Goal: Information Seeking & Learning: Learn about a topic

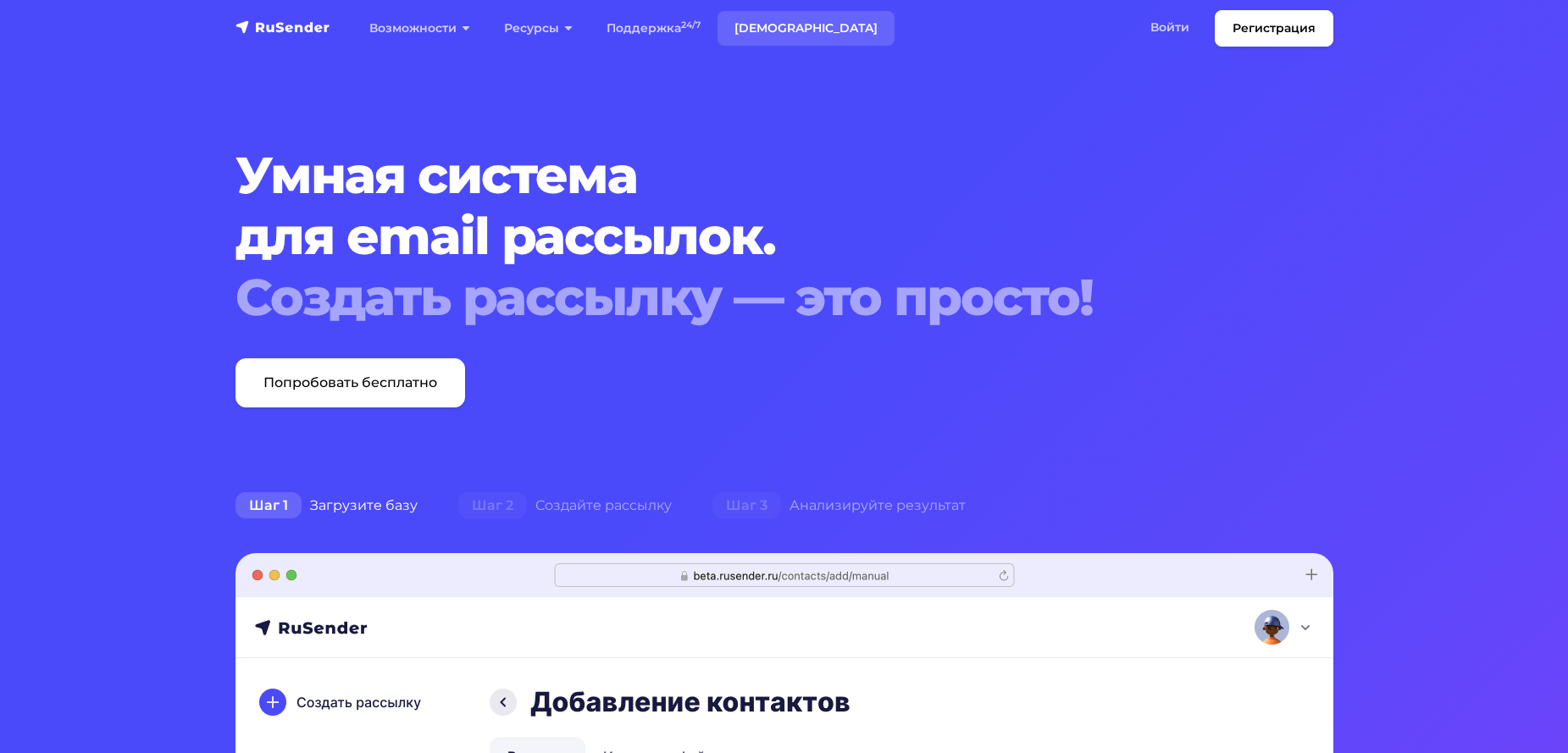
click at [750, 29] on link "[DEMOGRAPHIC_DATA]" at bounding box center [806, 28] width 177 height 35
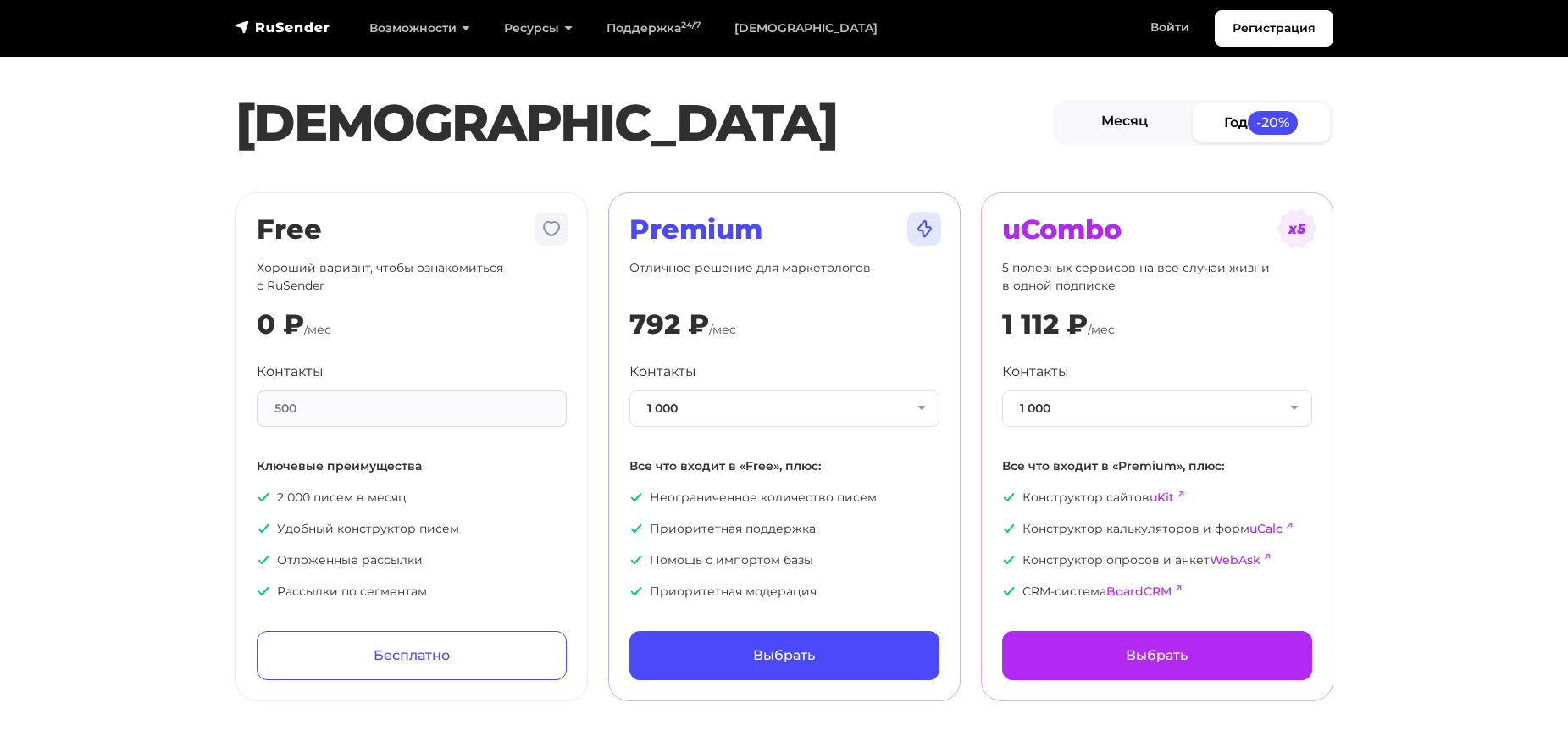
click at [1128, 125] on link "Месяц" at bounding box center [1125, 122] width 137 height 38
click at [819, 413] on button "1 000" at bounding box center [784, 408] width 310 height 36
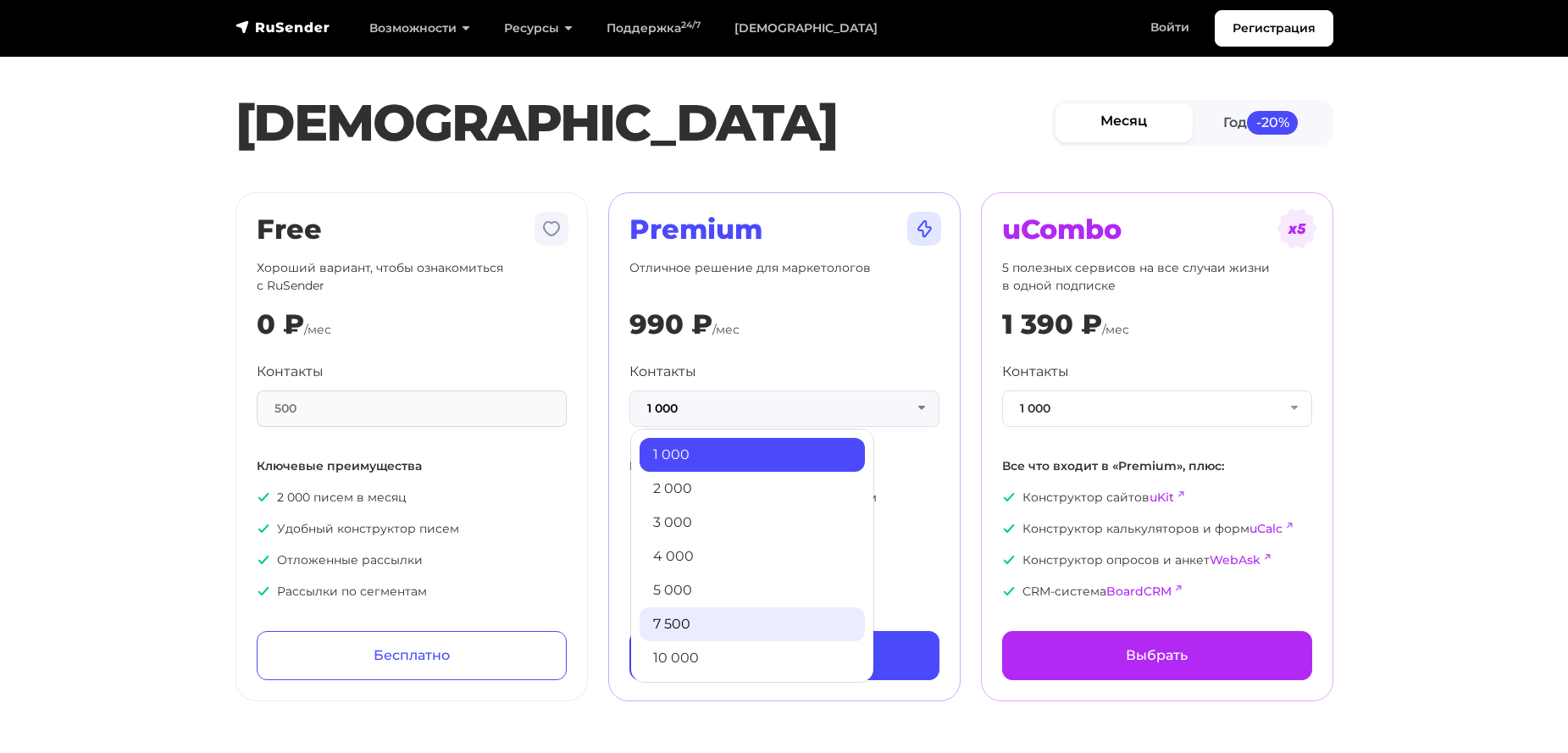
click at [691, 617] on link "7 500" at bounding box center [751, 623] width 225 height 34
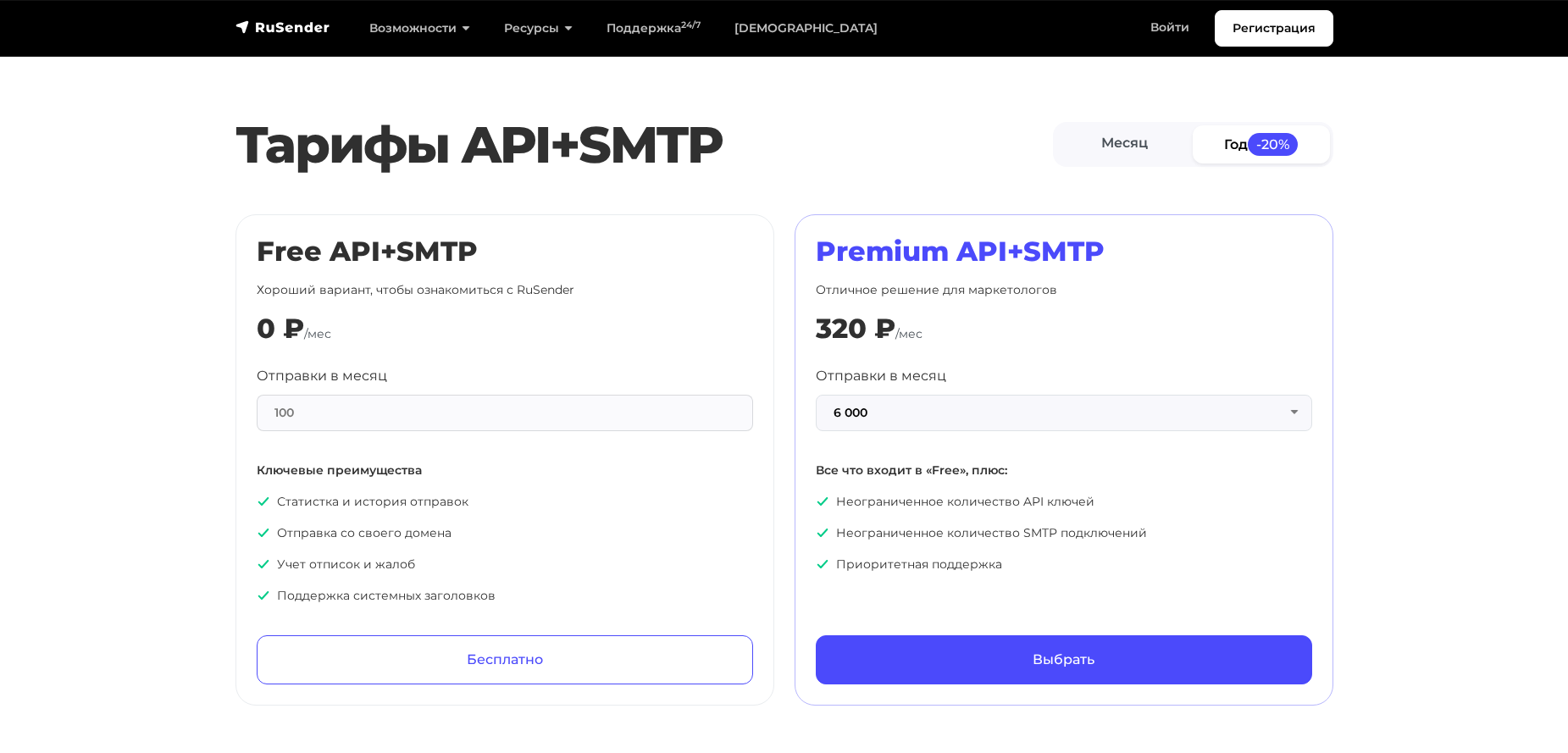
scroll to position [677, 0]
click at [983, 419] on button "6 000" at bounding box center [1063, 411] width 496 height 36
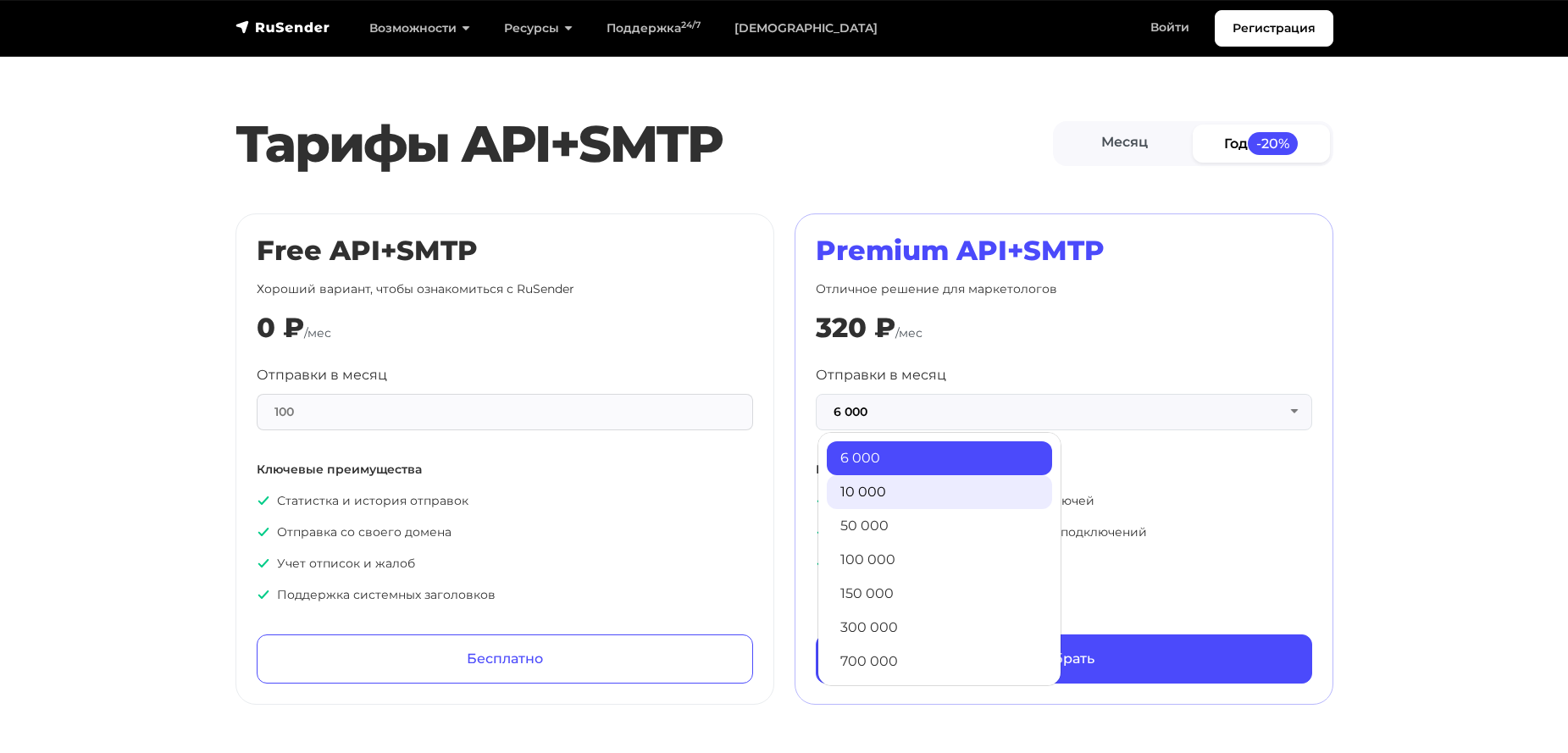
click at [910, 495] on link "10 000" at bounding box center [938, 492] width 225 height 34
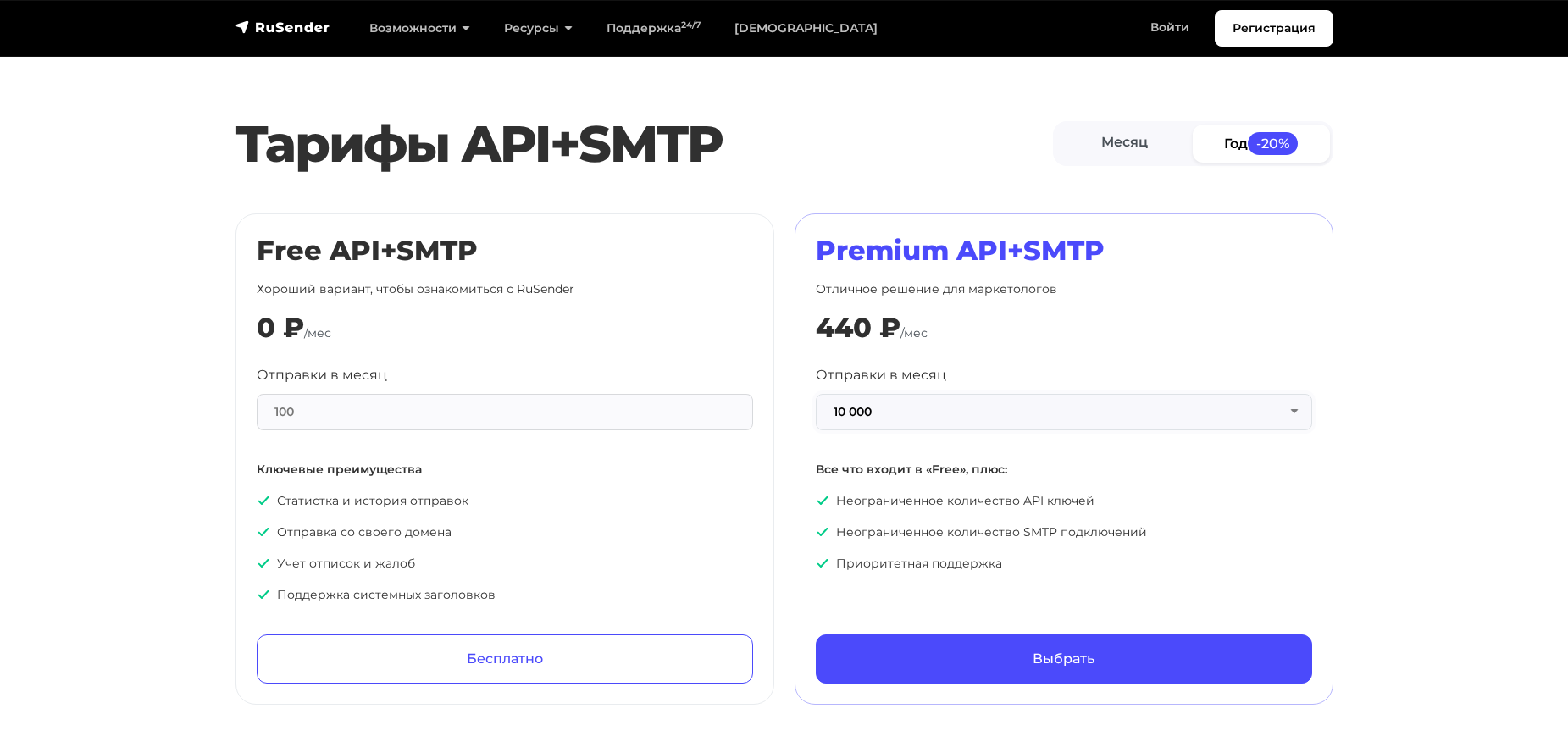
click at [885, 411] on button "10 000" at bounding box center [1063, 411] width 496 height 36
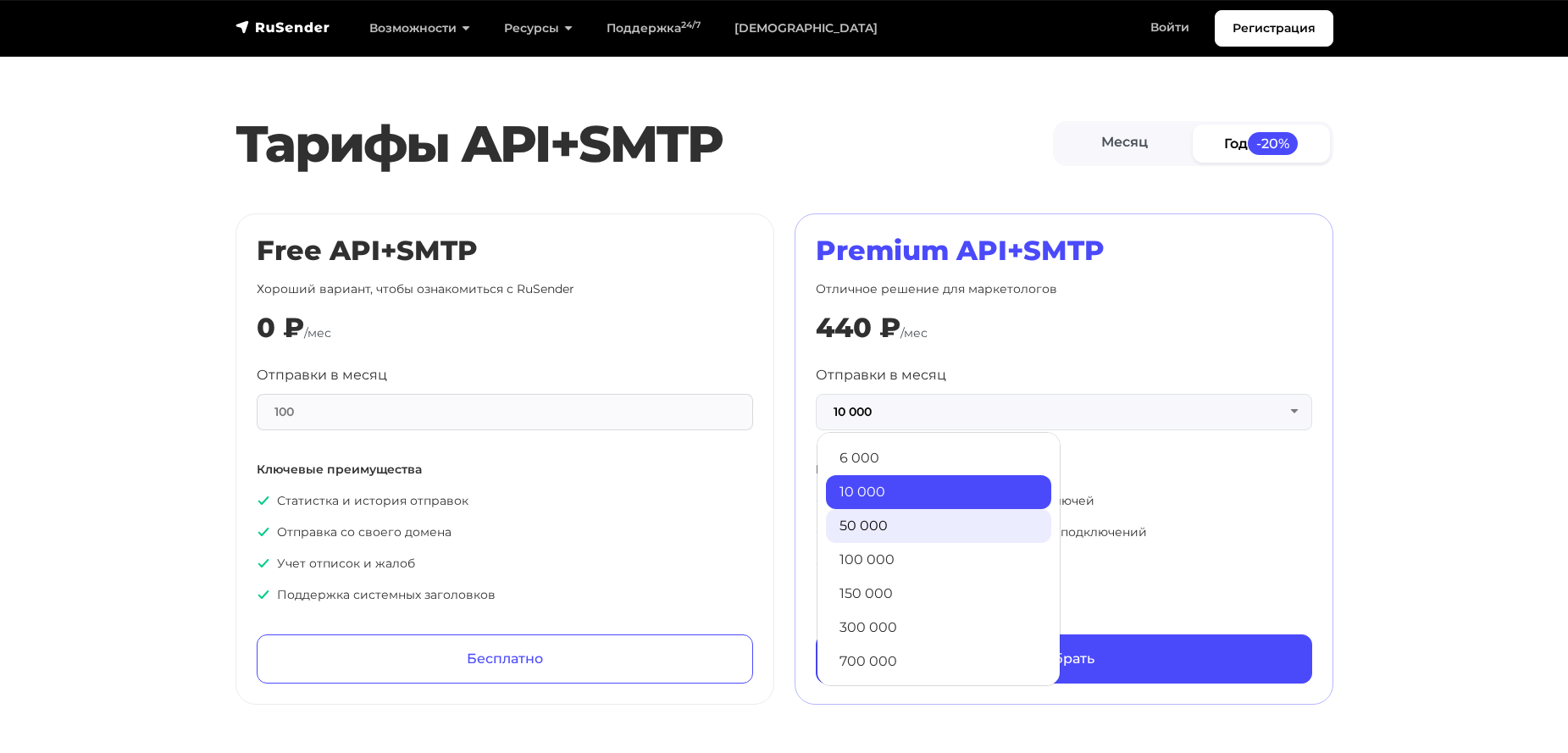
click at [886, 528] on link "50 000" at bounding box center [937, 525] width 225 height 34
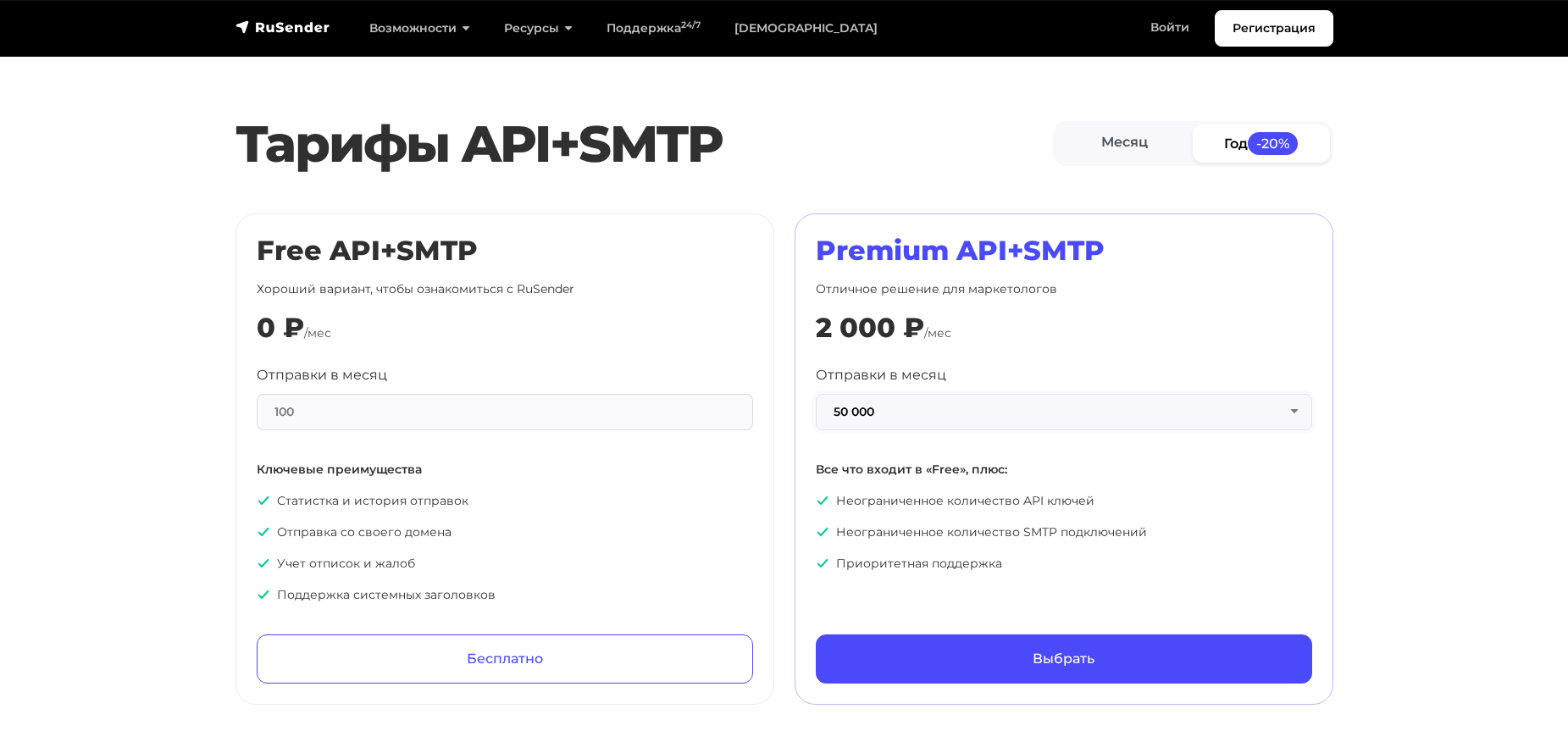
click at [861, 414] on button "50 000" at bounding box center [1063, 411] width 496 height 36
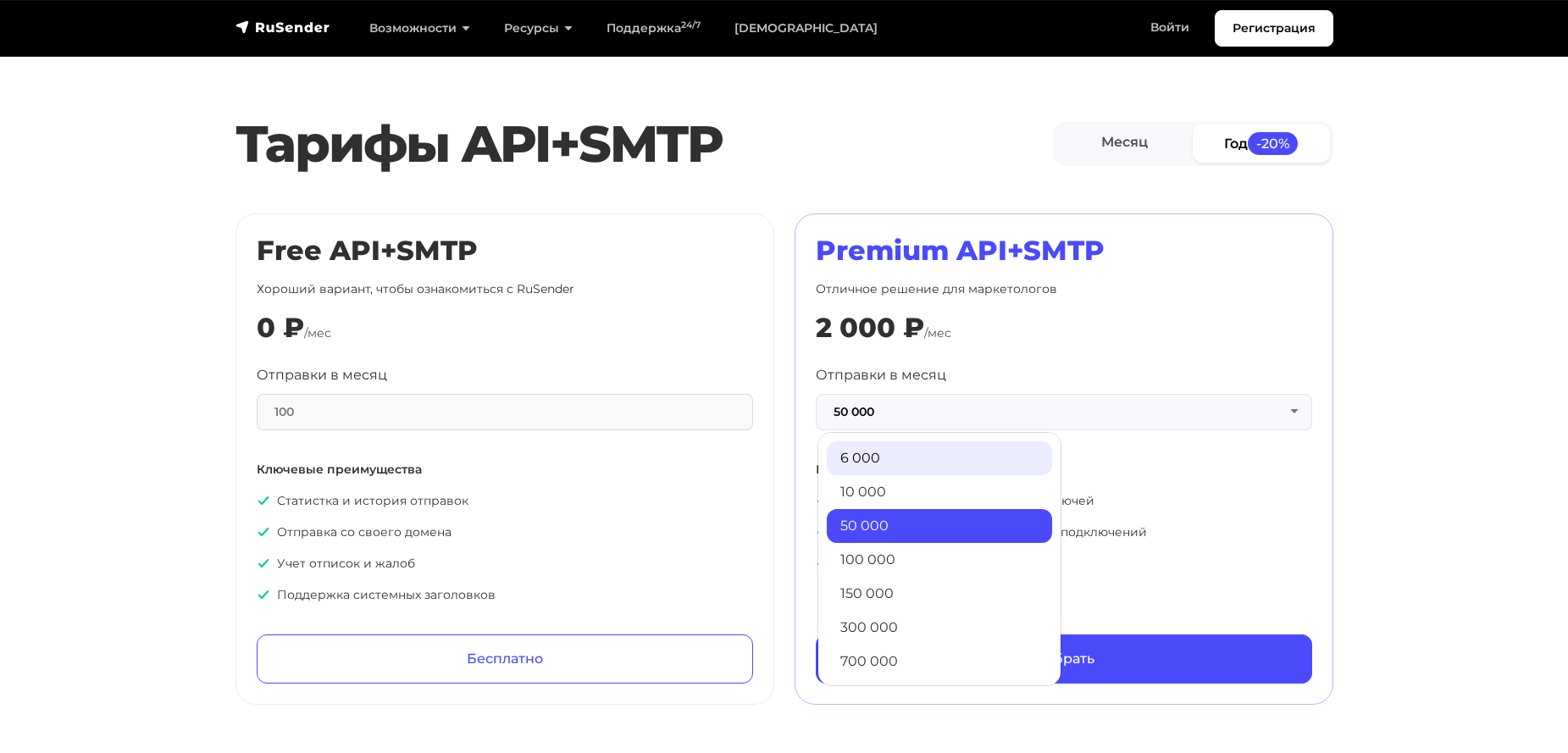
click at [865, 457] on link "6 000" at bounding box center [938, 458] width 225 height 34
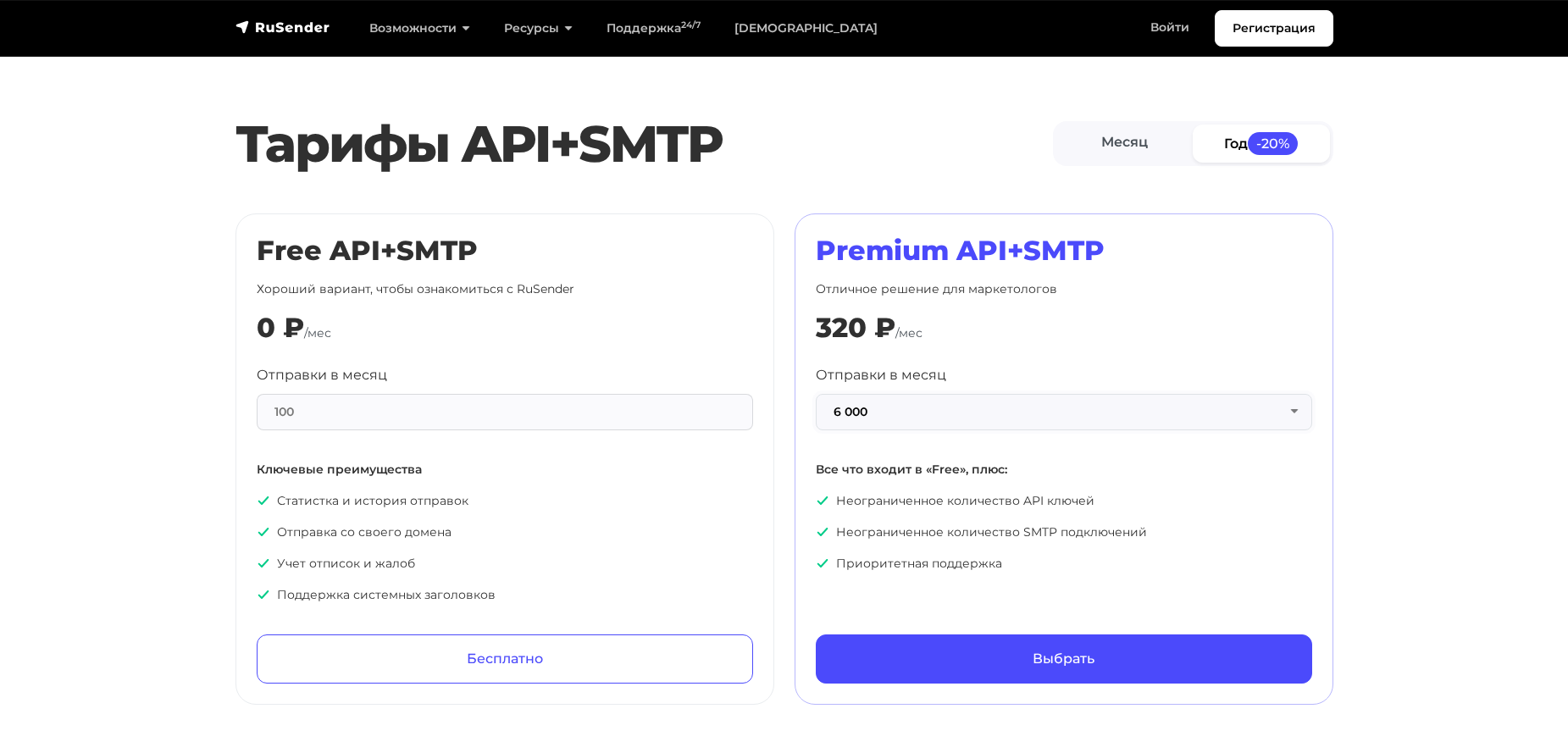
click at [866, 395] on button "6 000" at bounding box center [1063, 411] width 496 height 36
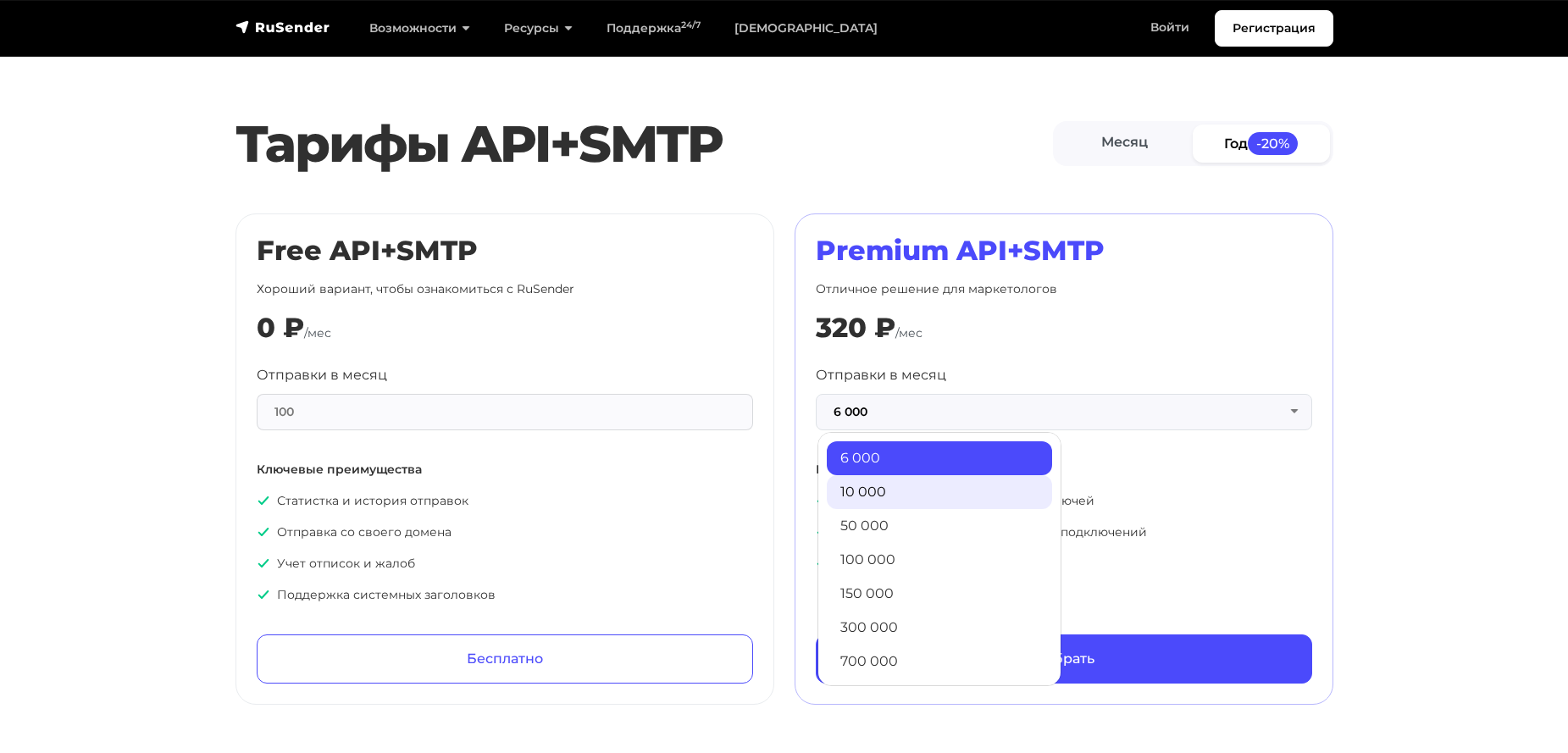
click at [870, 481] on link "10 000" at bounding box center [938, 492] width 225 height 34
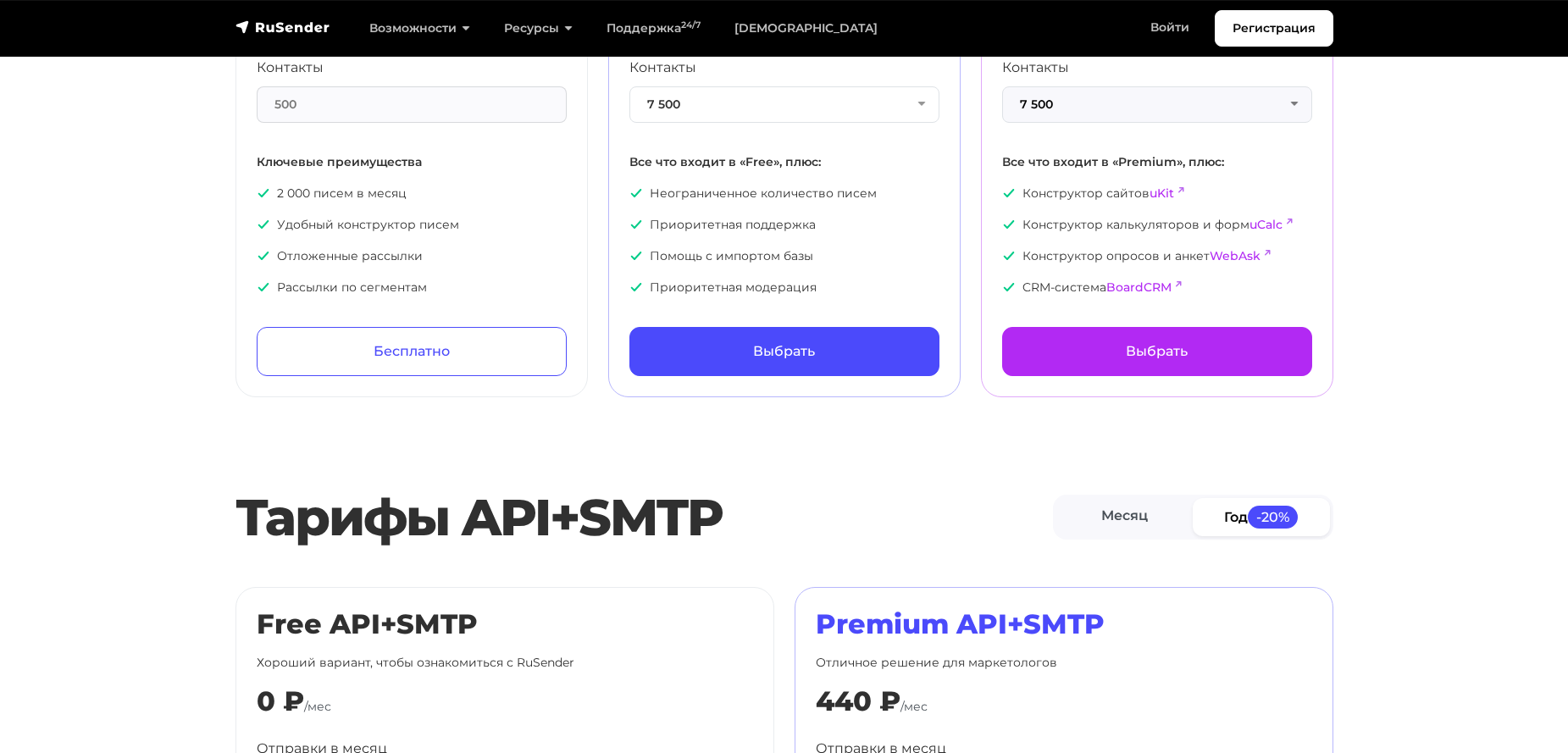
scroll to position [424, 0]
